Goal: Transaction & Acquisition: Purchase product/service

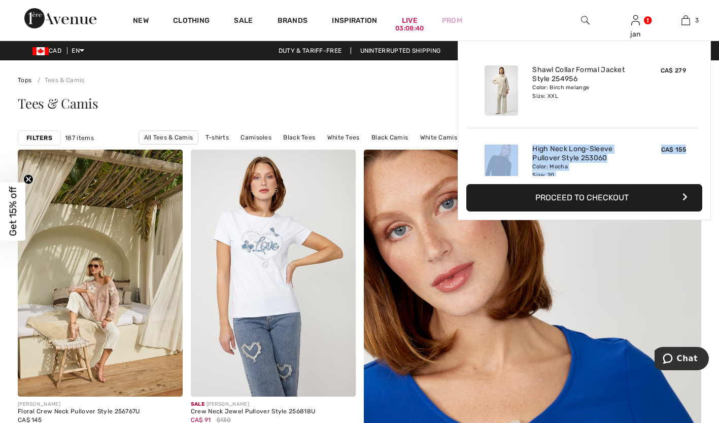
drag, startPoint x: 700, startPoint y: 96, endPoint x: 716, endPoint y: 199, distance: 103.4
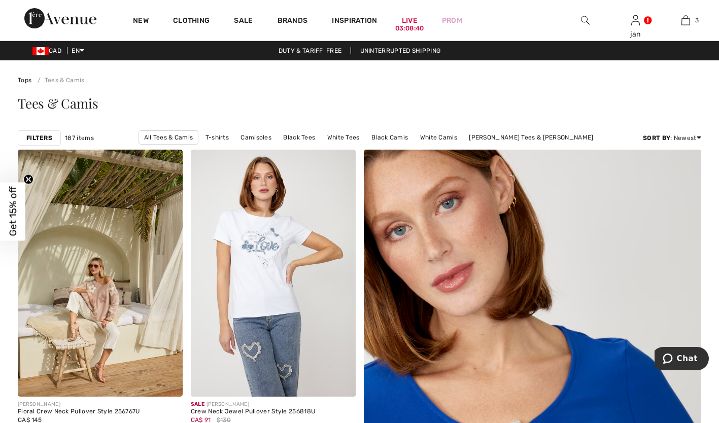
scroll to position [28, 0]
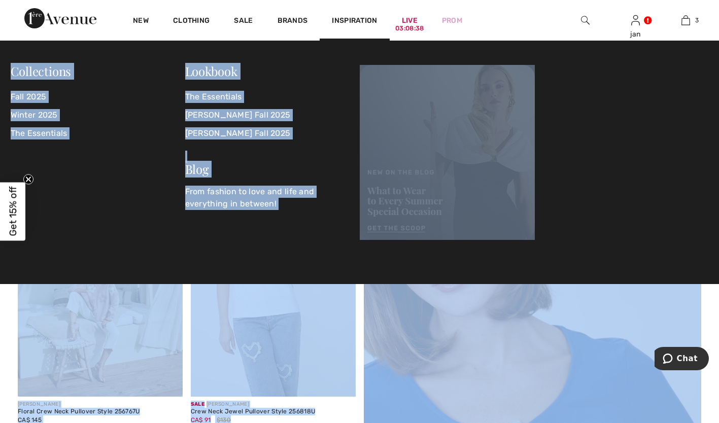
click at [424, 87] on img at bounding box center [447, 152] width 175 height 175
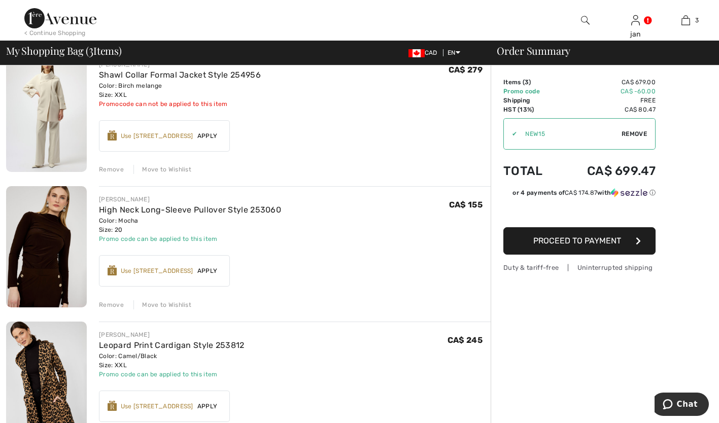
scroll to position [142, 0]
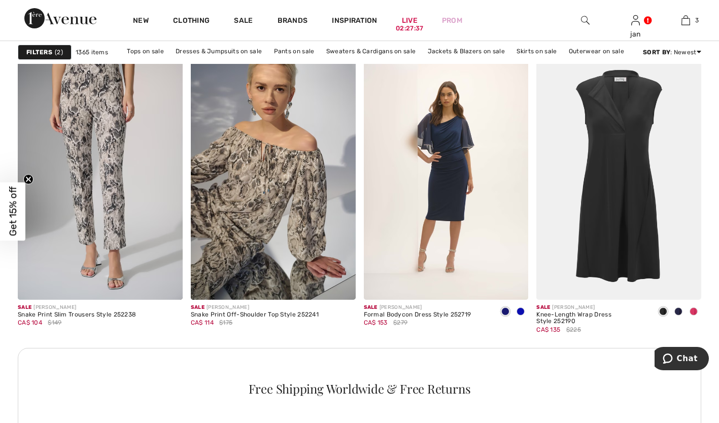
scroll to position [1036, 0]
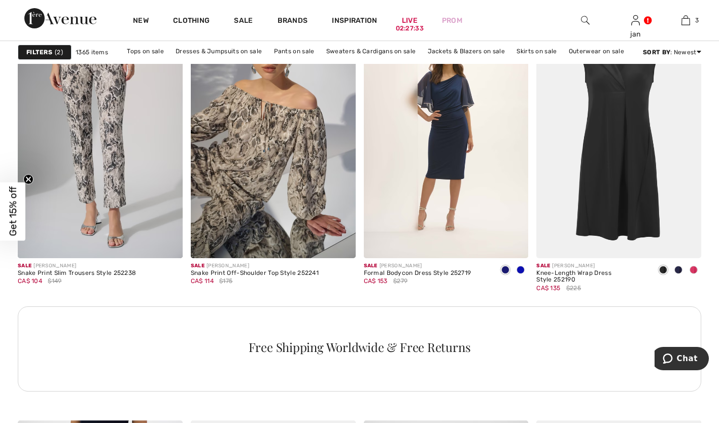
click at [584, 20] on img at bounding box center [585, 20] width 9 height 12
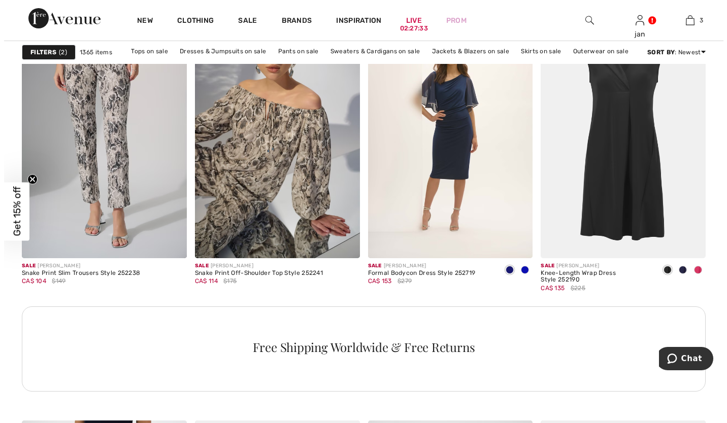
scroll to position [1044, 0]
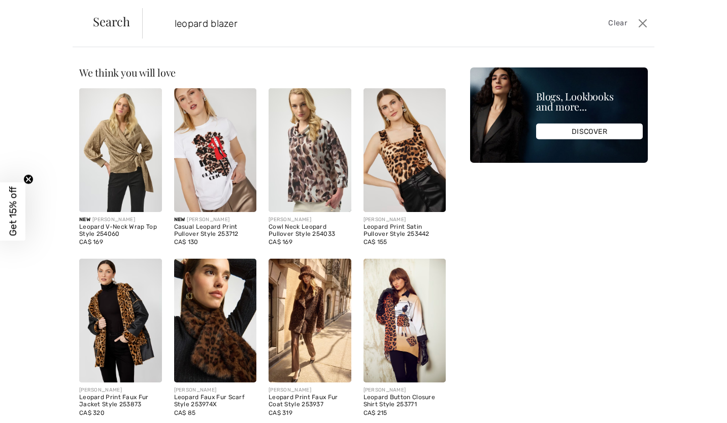
type input "leopard blazer"
